Goal: Task Accomplishment & Management: Use online tool/utility

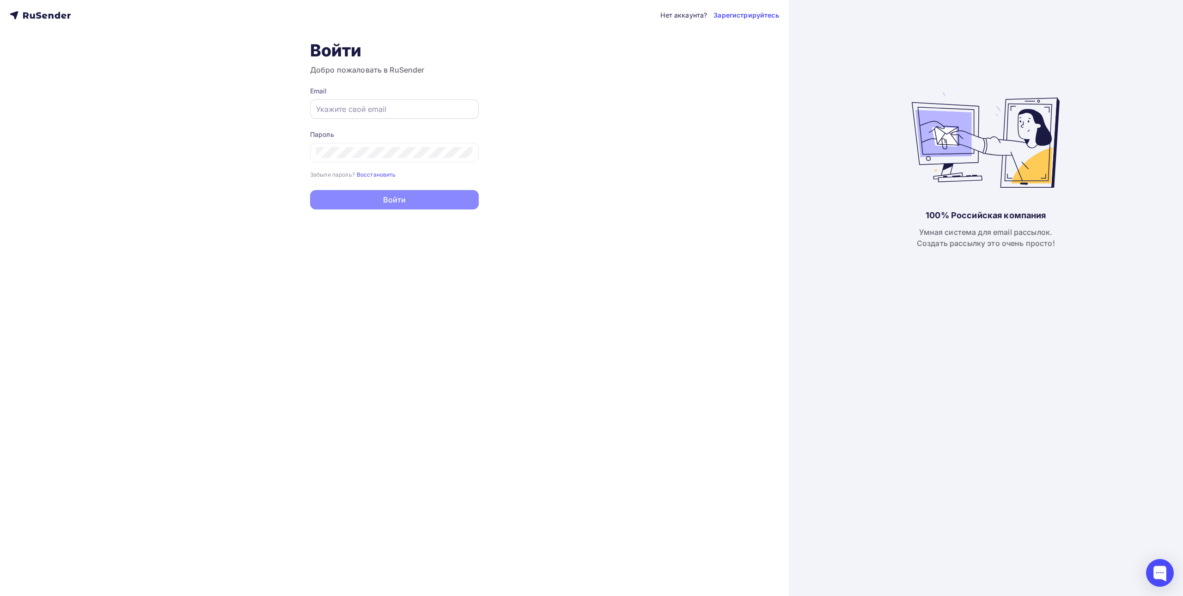
click at [379, 105] on input "text" at bounding box center [394, 109] width 157 height 11
click at [403, 202] on button "Войти" at bounding box center [394, 200] width 169 height 19
click at [469, 153] on icon at bounding box center [467, 153] width 11 height 11
click at [406, 200] on button "Войти" at bounding box center [394, 200] width 169 height 19
click at [470, 164] on icon at bounding box center [467, 162] width 11 height 11
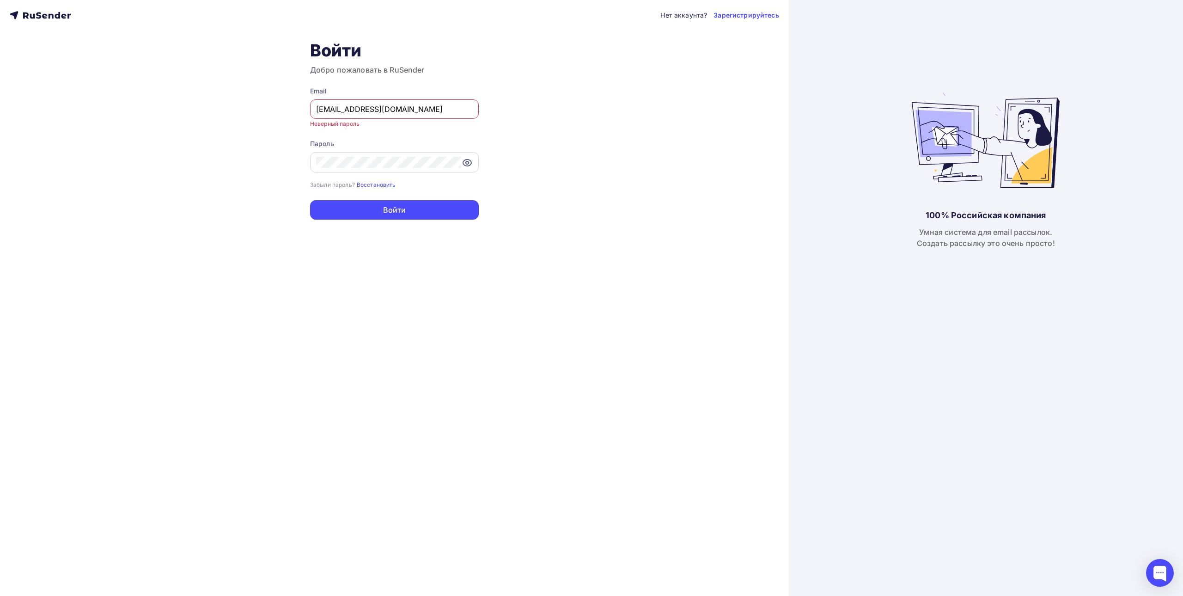
click at [469, 165] on icon at bounding box center [467, 162] width 11 height 11
click at [469, 162] on icon at bounding box center [467, 162] width 11 height 11
click at [468, 165] on icon at bounding box center [467, 162] width 11 height 11
click at [399, 210] on button "Войти" at bounding box center [394, 209] width 169 height 19
click at [386, 202] on button "Войти" at bounding box center [394, 200] width 169 height 19
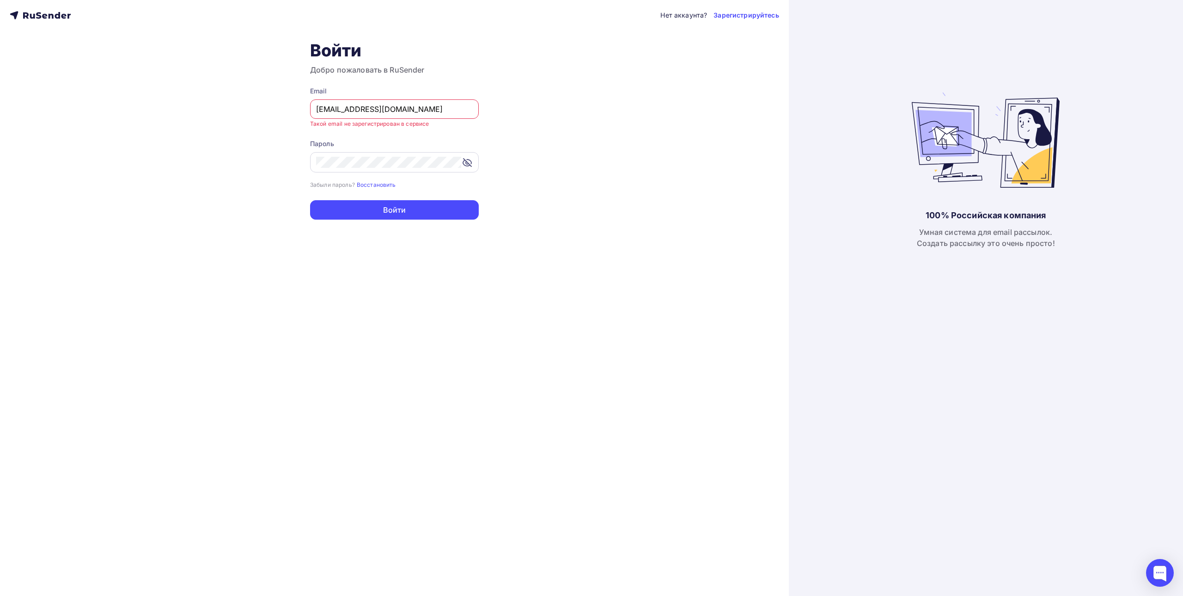
click at [466, 162] on icon at bounding box center [467, 162] width 3 height 3
click at [438, 107] on input "info@favorit-mp.ru" at bounding box center [394, 109] width 157 height 11
type input "[EMAIL_ADDRESS][DOMAIN_NAME]"
click at [436, 107] on input "text" at bounding box center [394, 109] width 157 height 11
type input "[EMAIL_ADDRESS][DOMAIN_NAME]"
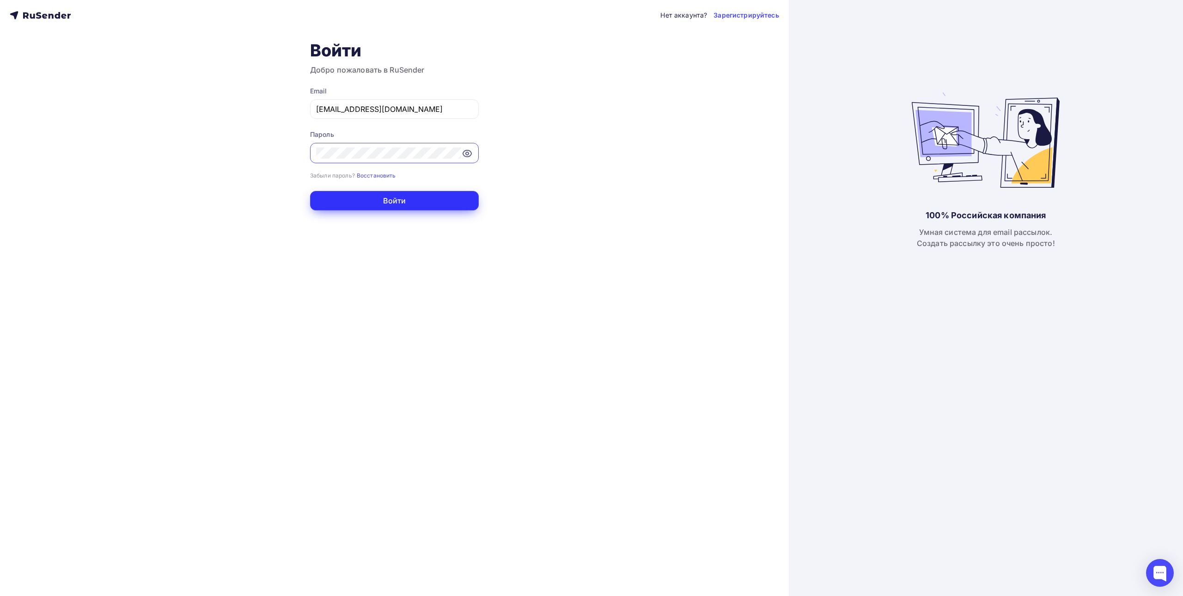
click at [408, 200] on button "Войти" at bounding box center [394, 200] width 169 height 19
click at [410, 103] on div at bounding box center [394, 108] width 169 height 19
click at [394, 108] on input "text" at bounding box center [394, 109] width 157 height 11
type input "[EMAIL_ADDRESS][DOMAIN_NAME]"
click at [284, 154] on div "Нет аккаунта? Зарегистрируйтесь Войти Добро пожаловать в RuSender Email [EMAIL_…" at bounding box center [394, 298] width 789 height 596
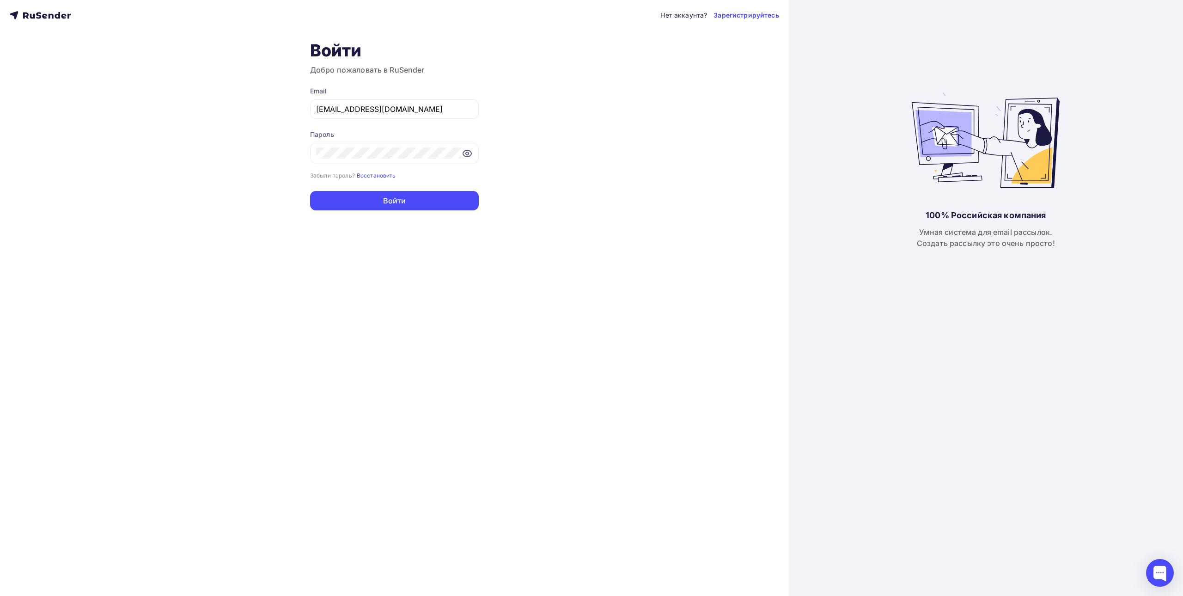
drag, startPoint x: 315, startPoint y: 154, endPoint x: 589, endPoint y: 195, distance: 276.6
click at [589, 195] on div "Нет аккаунта? Зарегистрируйтесь Войти Добро пожаловать в RuSender Email [EMAIL_…" at bounding box center [394, 298] width 789 height 596
click at [390, 197] on button "Войти" at bounding box center [394, 200] width 169 height 19
click at [409, 219] on button "Войти" at bounding box center [394, 209] width 169 height 19
click at [396, 211] on button "Войти" at bounding box center [394, 209] width 169 height 19
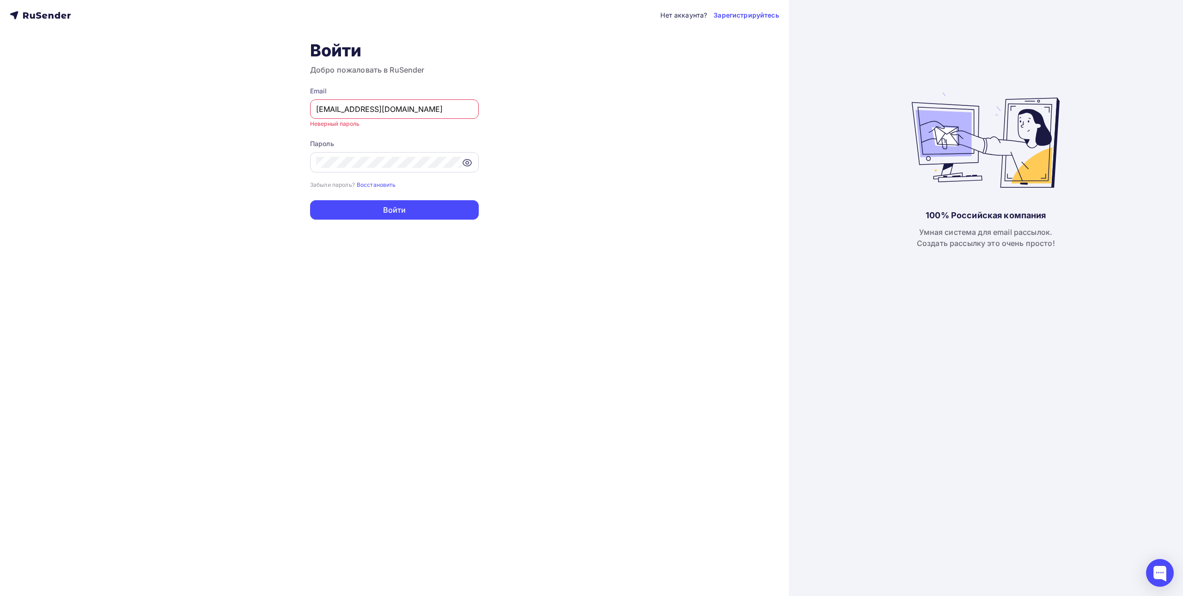
click at [468, 166] on icon at bounding box center [467, 162] width 8 height 6
click at [423, 108] on input "[EMAIL_ADDRESS][DOMAIN_NAME]" at bounding box center [394, 109] width 157 height 11
click at [402, 200] on button "Войти" at bounding box center [394, 200] width 169 height 19
click at [305, 160] on div "Нет аккаунта? Зарегистрируйтесь Войти Добро пожаловать в RuSender Email [EMAIL_…" at bounding box center [394, 298] width 789 height 596
click at [397, 201] on button "Войти" at bounding box center [394, 200] width 169 height 19
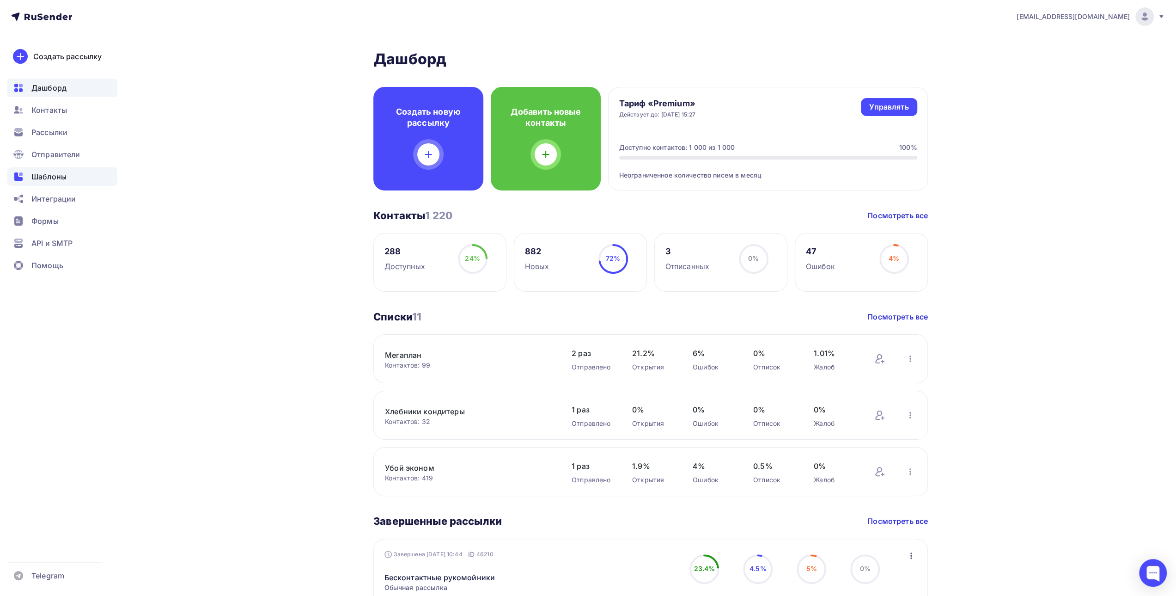
click at [54, 178] on span "Шаблоны" at bounding box center [48, 176] width 35 height 11
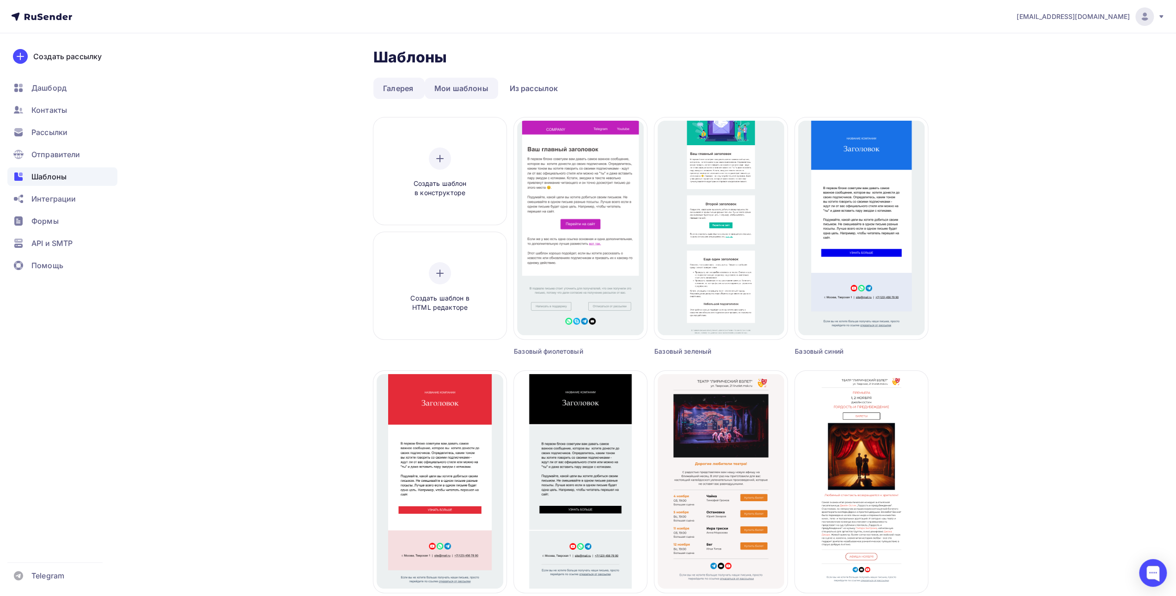
click at [465, 87] on link "Мои шаблоны" at bounding box center [461, 88] width 73 height 21
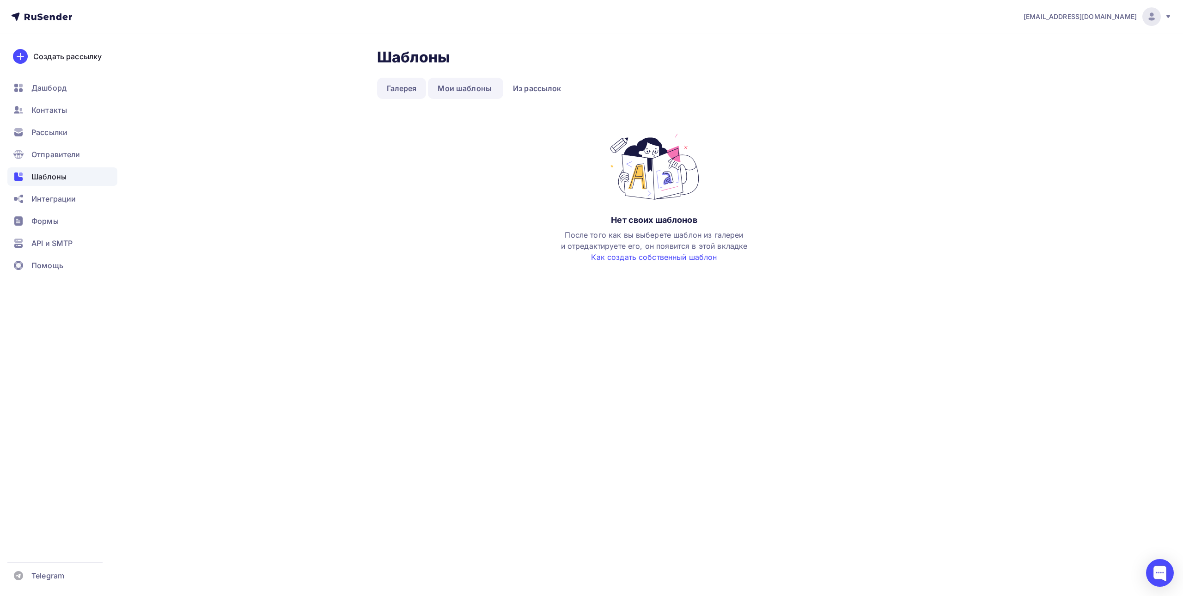
click at [397, 89] on link "Галерея" at bounding box center [401, 88] width 49 height 21
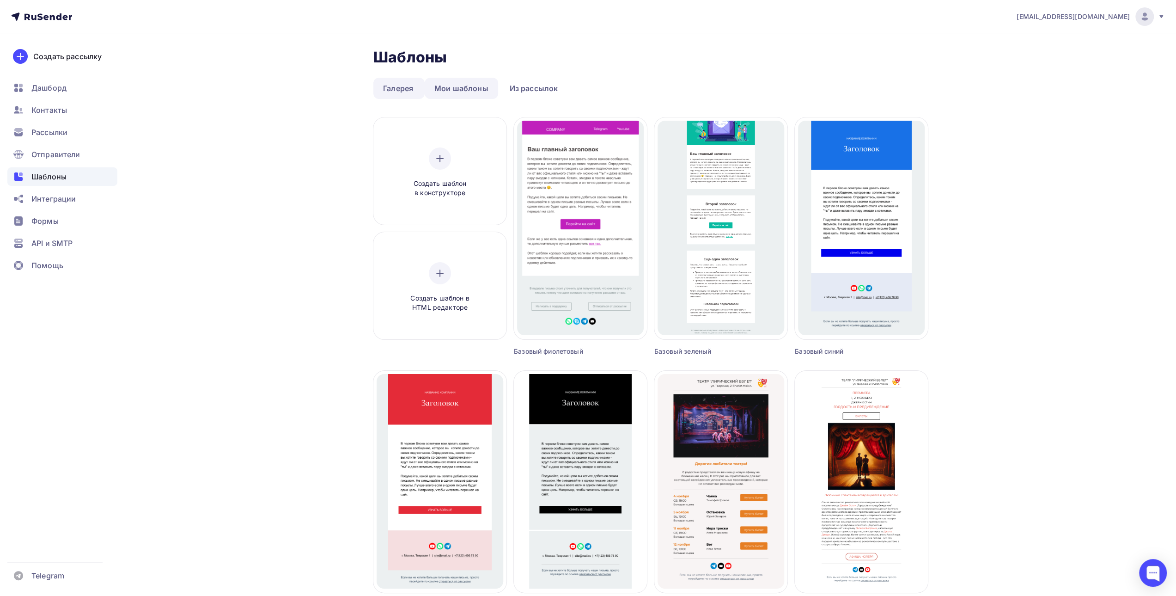
click at [468, 88] on link "Мои шаблоны" at bounding box center [461, 88] width 73 height 21
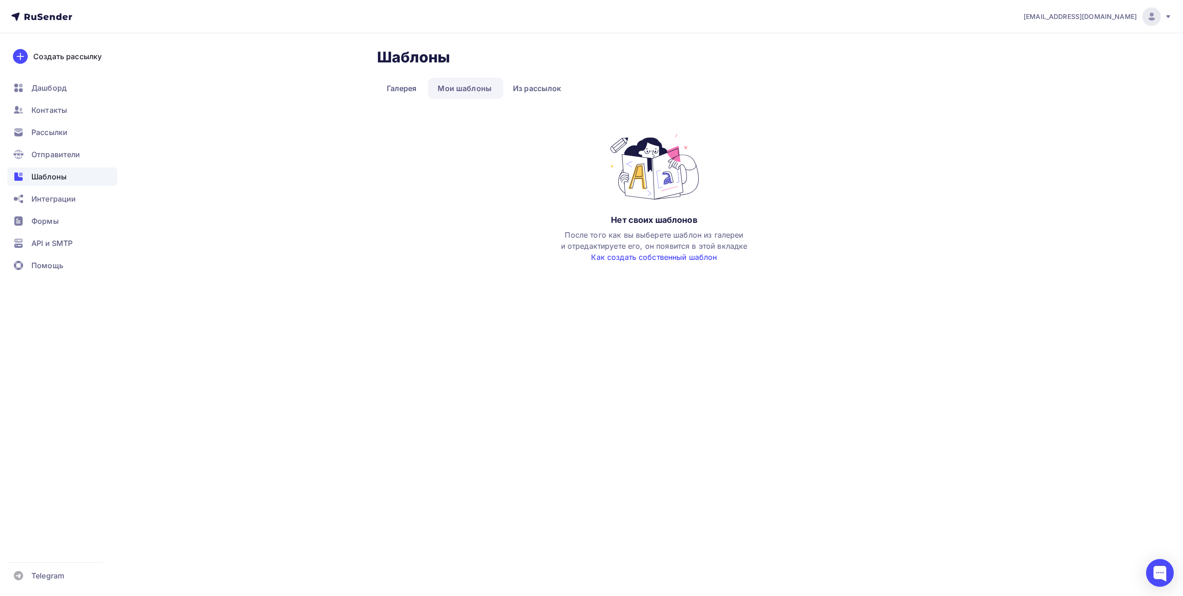
click at [666, 256] on link "Как создать собственный шаблон" at bounding box center [654, 256] width 126 height 9
click at [58, 173] on span "Шаблоны" at bounding box center [48, 176] width 35 height 11
click at [58, 175] on span "Шаблоны" at bounding box center [48, 176] width 35 height 11
click at [403, 87] on link "Галерея" at bounding box center [401, 88] width 49 height 21
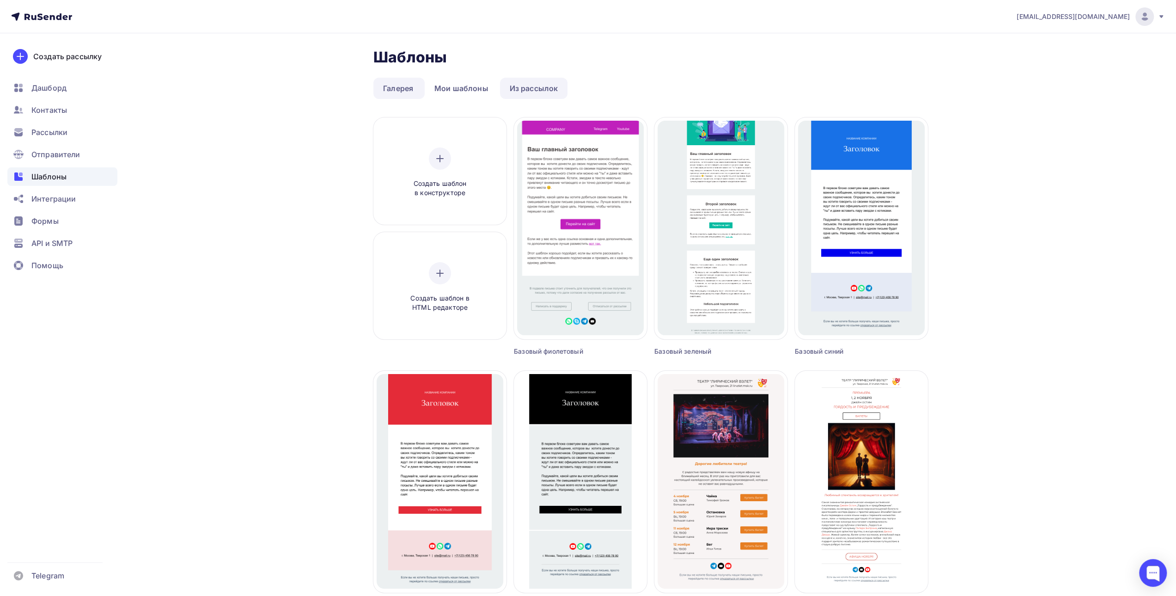
click at [532, 85] on link "Из рассылок" at bounding box center [534, 88] width 68 height 21
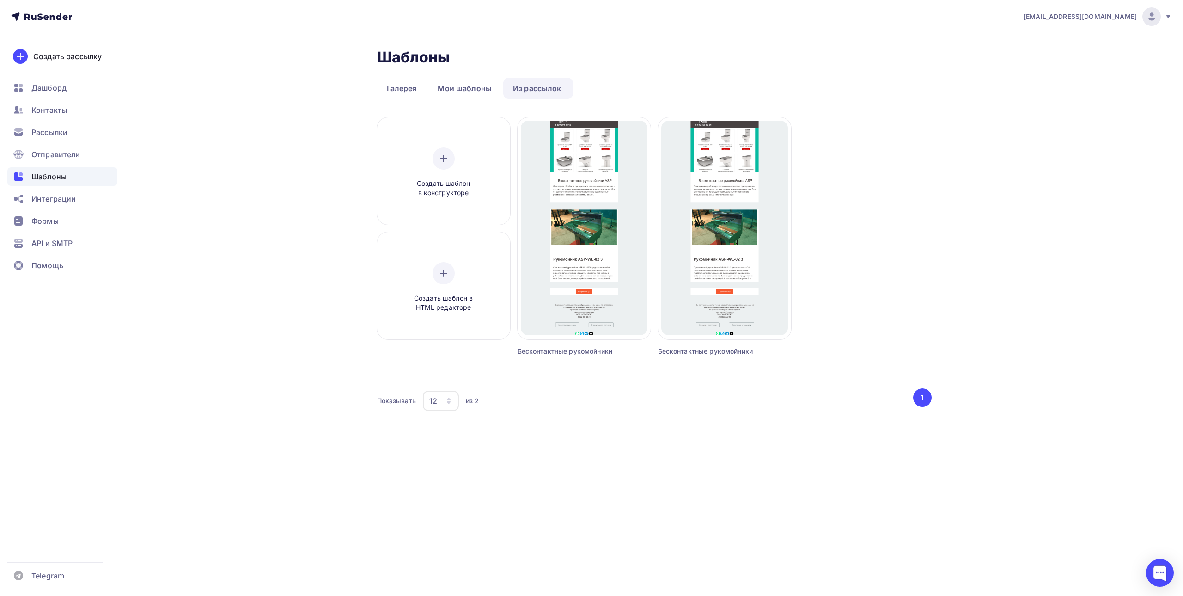
click at [1154, 262] on div "[EMAIL_ADDRESS][DOMAIN_NAME] Аккаунт Тарифы Выйти Создать рассылку [GEOGRAPHIC_…" at bounding box center [591, 230] width 1183 height 460
click at [67, 155] on span "Отправители" at bounding box center [55, 154] width 49 height 11
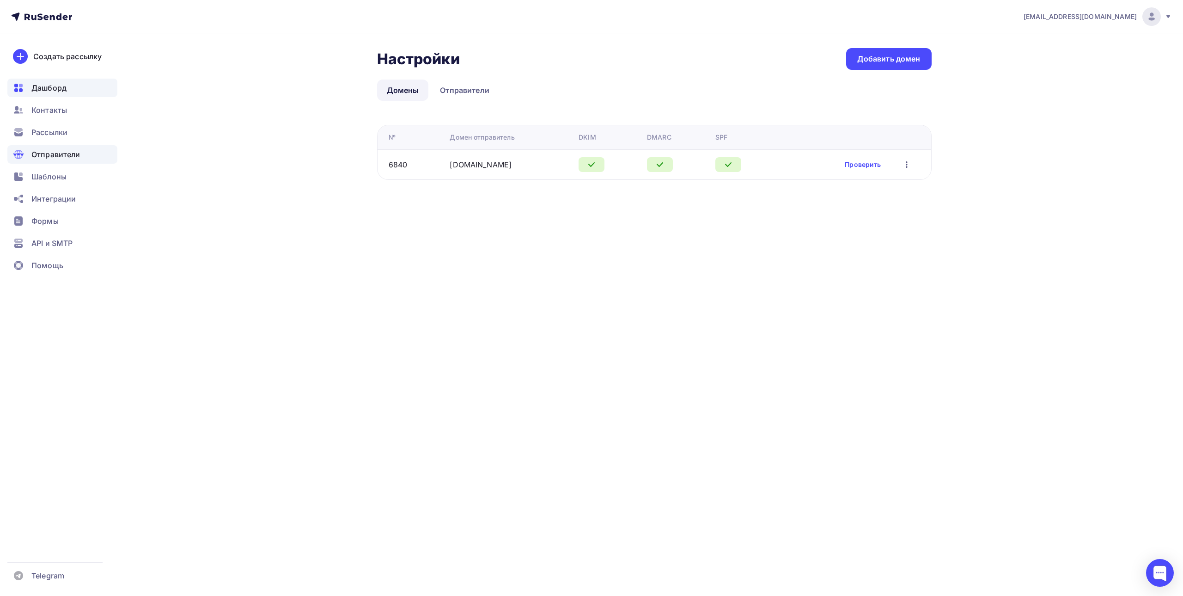
click at [49, 87] on span "Дашборд" at bounding box center [48, 87] width 35 height 11
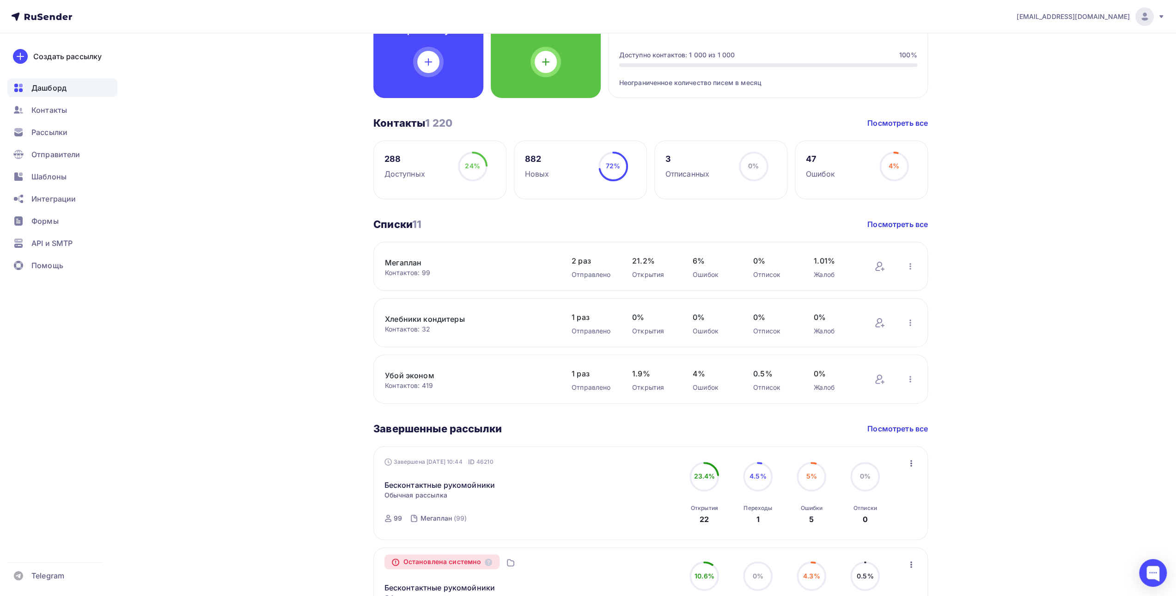
scroll to position [185, 0]
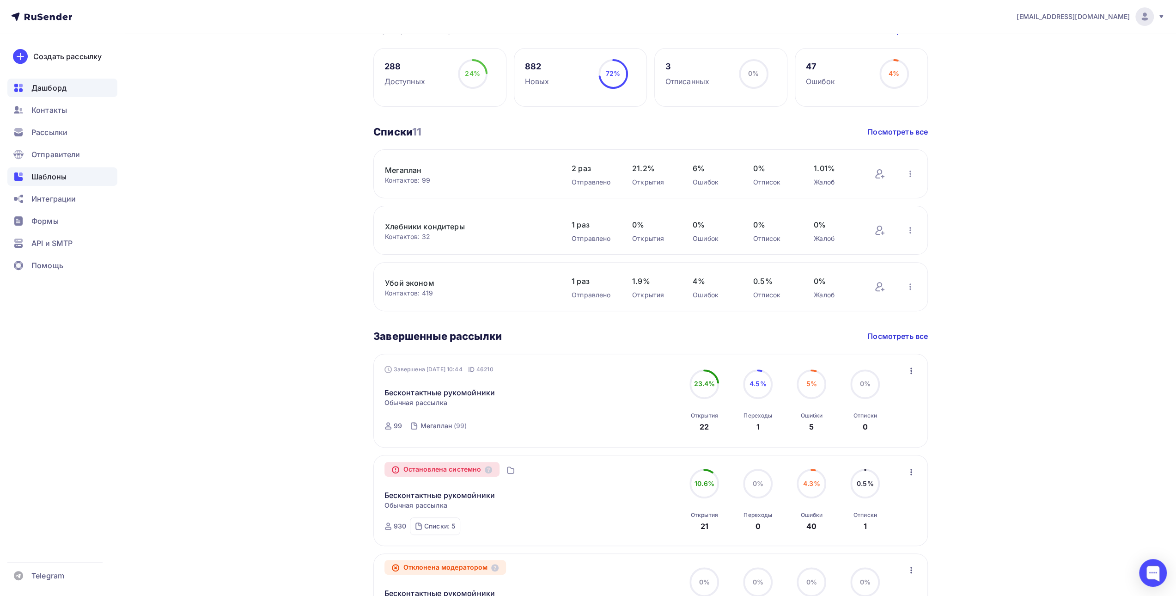
click at [55, 177] on span "Шаблоны" at bounding box center [48, 176] width 35 height 11
